Goal: Transaction & Acquisition: Purchase product/service

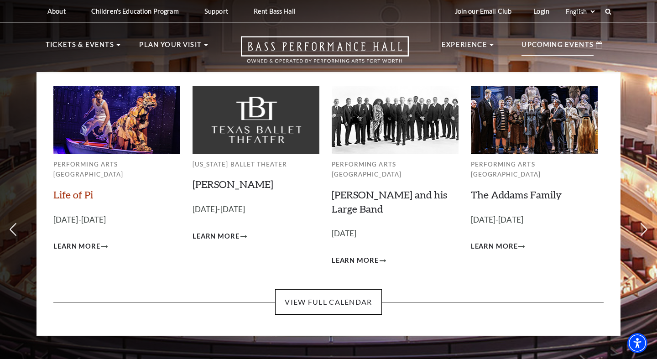
click at [80, 188] on link "Life of Pi" at bounding box center [73, 194] width 40 height 12
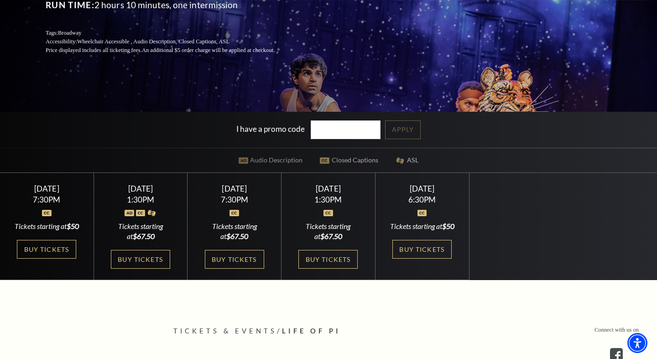
scroll to position [167, 0]
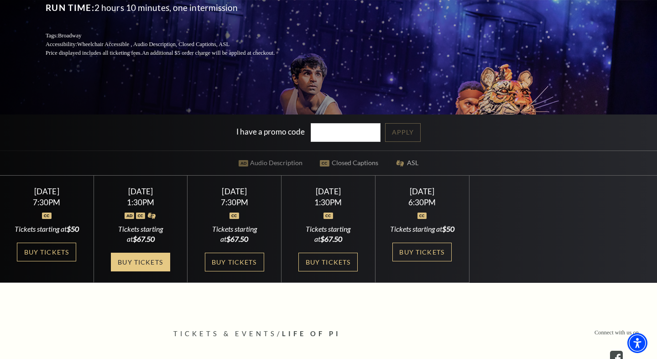
click at [147, 271] on link "Buy Tickets" at bounding box center [140, 262] width 59 height 19
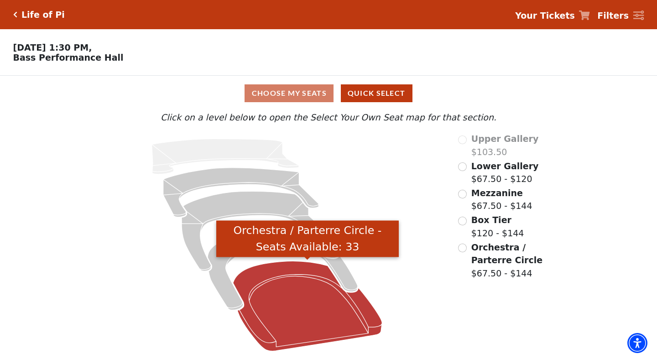
click at [329, 331] on icon "Orchestra / Parterre Circle - Seats Available: 33" at bounding box center [307, 306] width 149 height 90
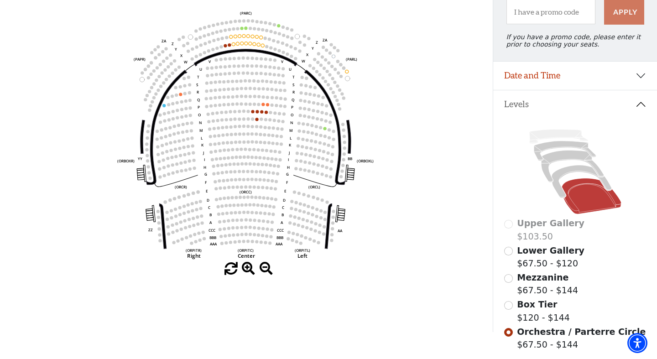
scroll to position [103, 0]
click at [256, 118] on use "Seat Selected" at bounding box center [257, 119] width 4 height 4
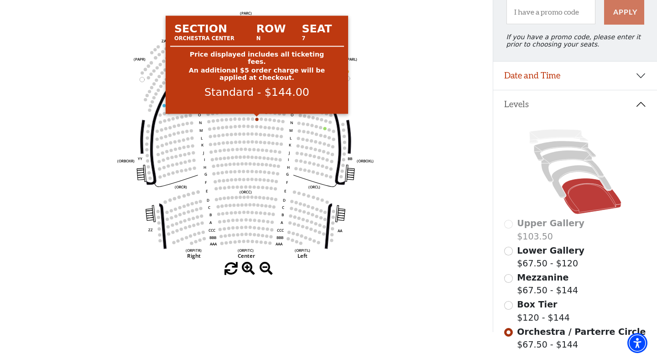
click at [255, 119] on circle at bounding box center [256, 119] width 3 height 3
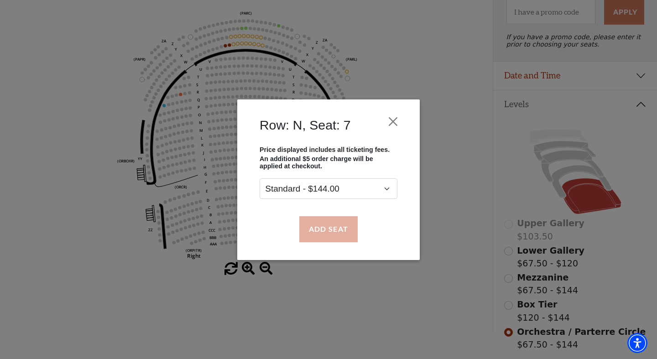
click at [334, 233] on button "Add Seat" at bounding box center [328, 229] width 58 height 26
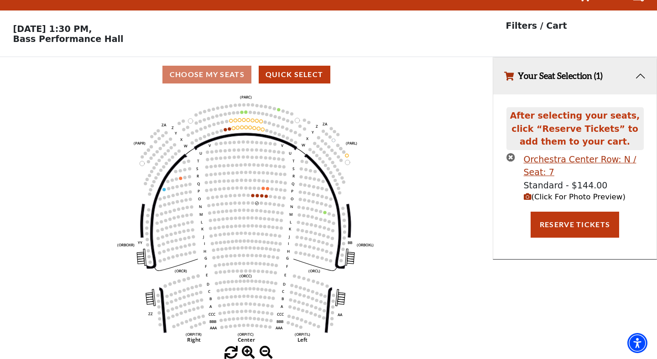
scroll to position [18, 0]
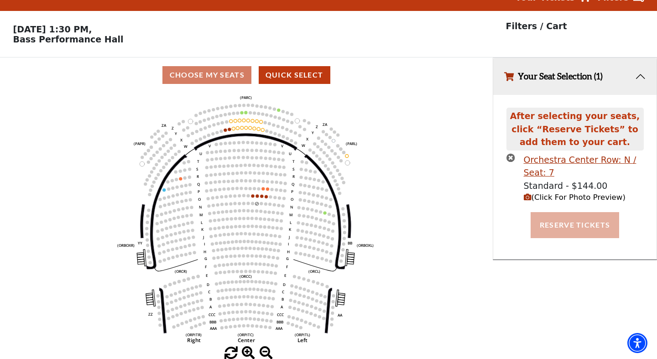
click at [564, 229] on button "Reserve Tickets" at bounding box center [575, 225] width 89 height 26
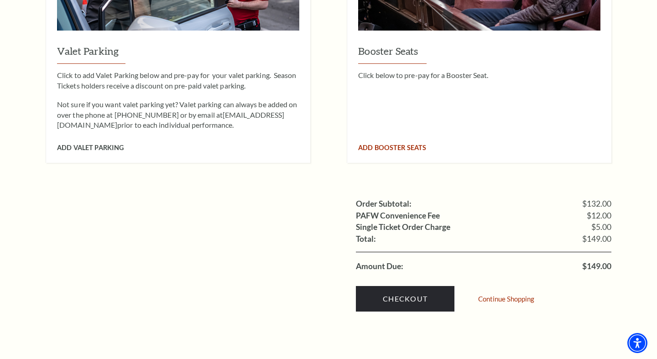
scroll to position [734, 0]
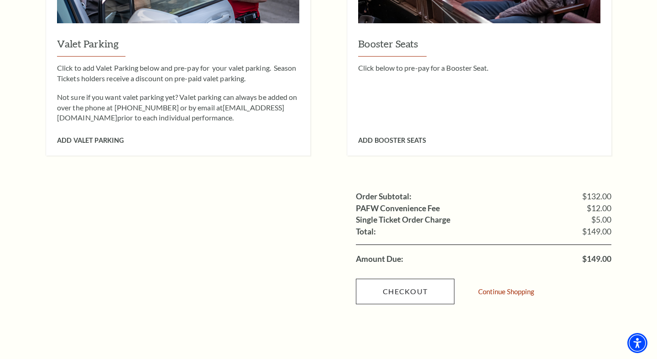
click at [413, 279] on link "Checkout" at bounding box center [405, 292] width 99 height 26
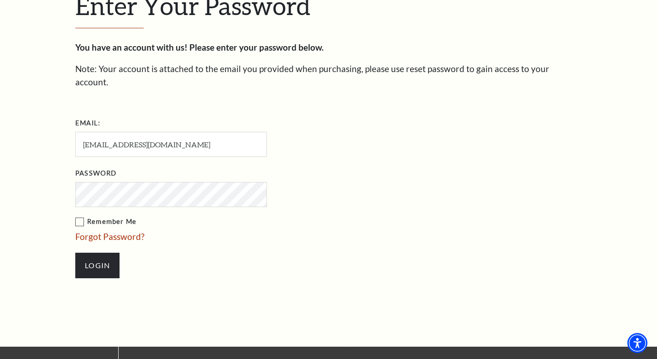
click at [97, 253] on input "Login" at bounding box center [97, 266] width 44 height 26
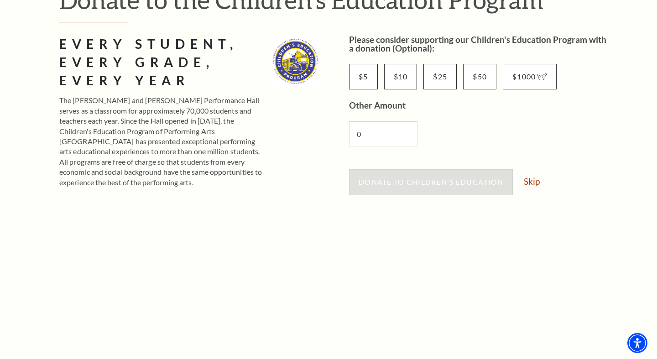
scroll to position [155, 0]
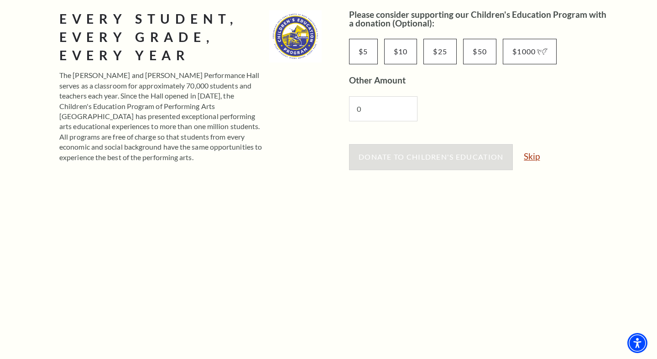
click at [536, 159] on link "Skip" at bounding box center [532, 156] width 16 height 9
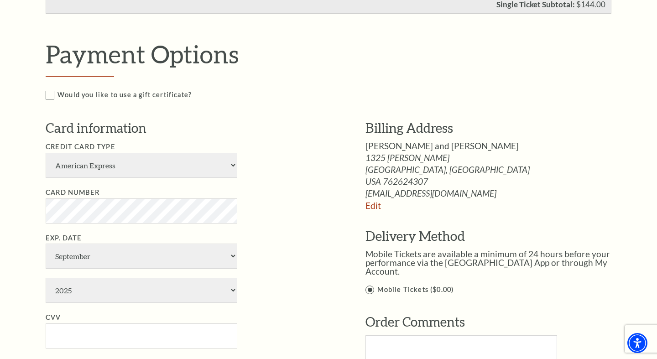
scroll to position [364, 0]
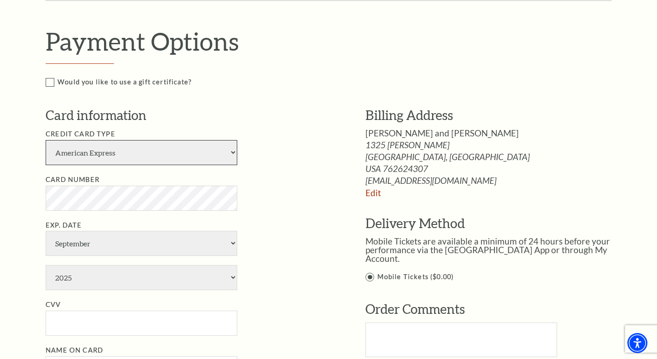
select select "25"
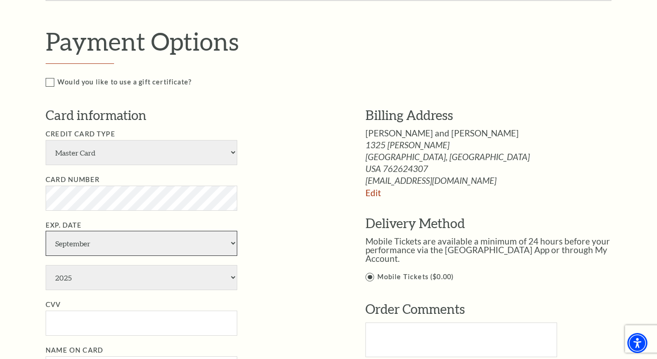
select select "8"
select select "2027"
type input "338"
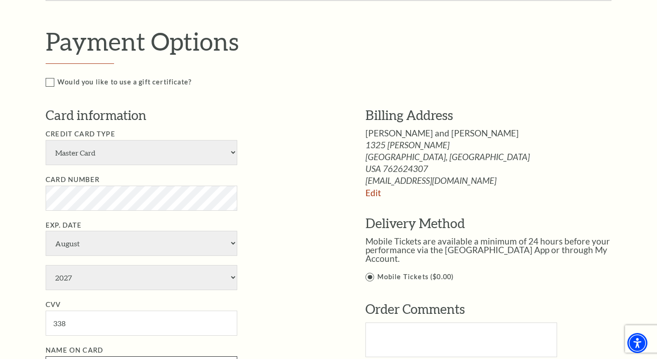
type input "Shannon M Edwards"
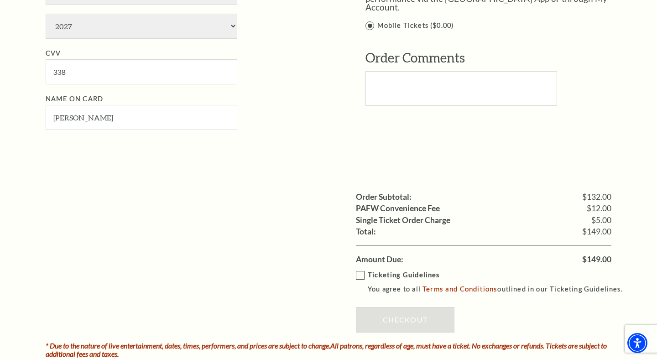
scroll to position [627, 0]
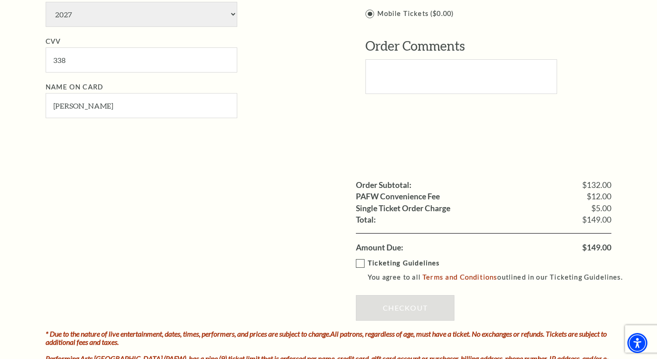
click at [358, 258] on label "Ticketing Guidelines You agree to all Terms and Conditions outlined in our Tick…" at bounding box center [493, 270] width 275 height 25
click at [0, 0] on input "Ticketing Guidelines You agree to all Terms and Conditions outlined in our Tick…" at bounding box center [0, 0] width 0 height 0
click at [406, 295] on link "Checkout" at bounding box center [405, 308] width 99 height 26
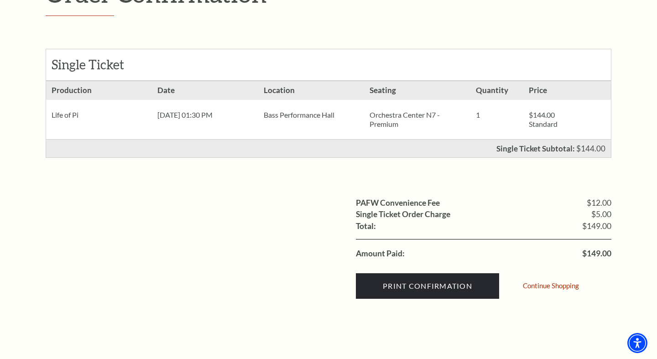
scroll to position [141, 0]
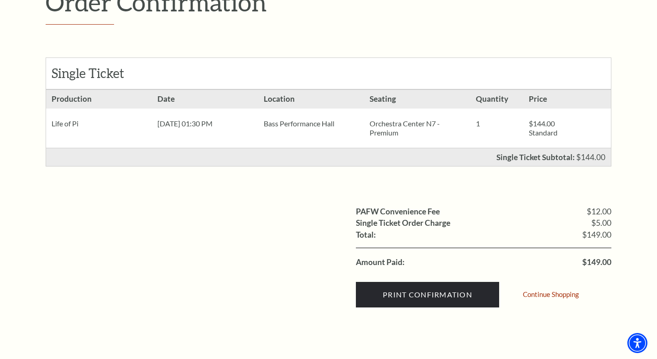
click at [490, 1] on p "Order Confirmation" at bounding box center [329, 2] width 566 height 30
